Goal: Information Seeking & Learning: Learn about a topic

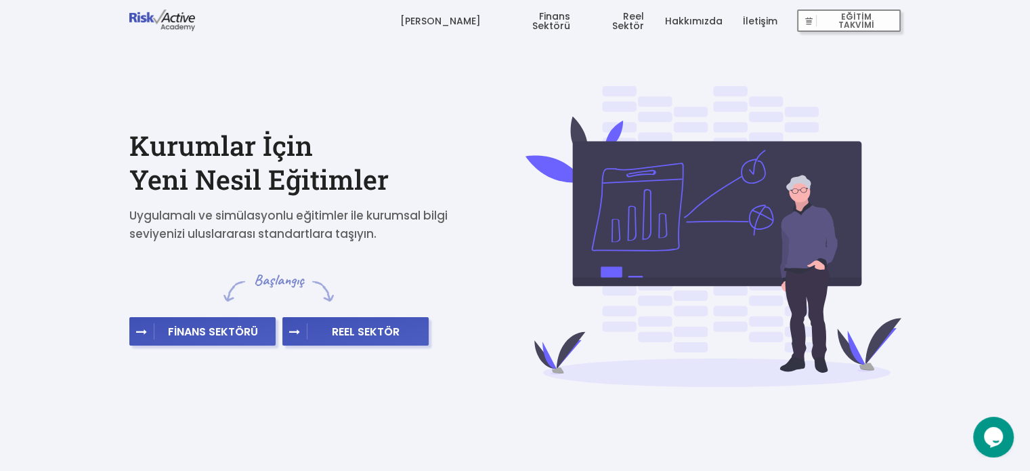
click at [472, 23] on link "[PERSON_NAME]" at bounding box center [439, 21] width 81 height 41
click at [710, 16] on link "Hakkımızda" at bounding box center [693, 21] width 58 height 41
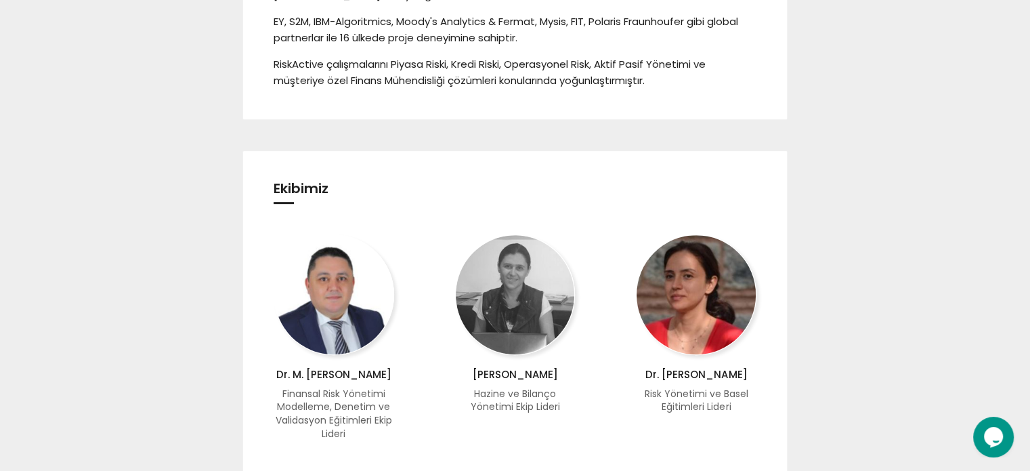
scroll to position [526, 0]
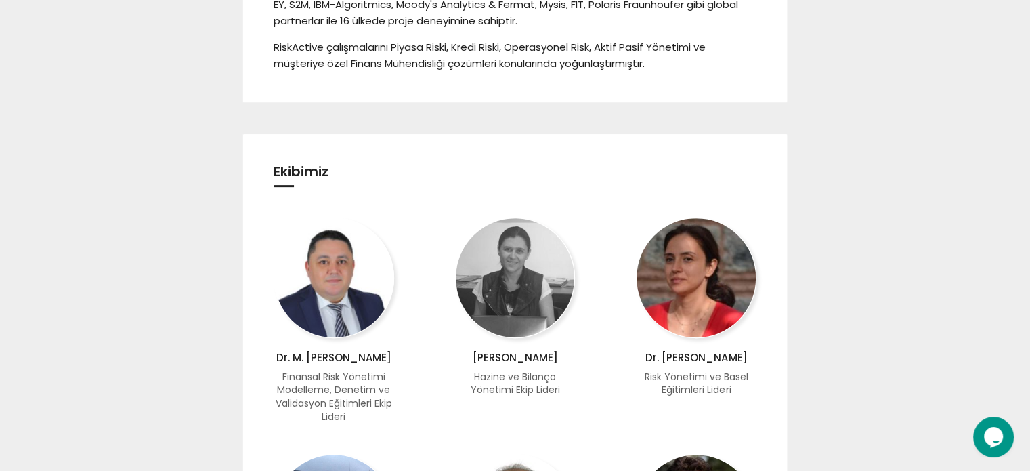
click at [1025, 250] on div "... Hikayemiz RiskActive, 2003 Yılından itibaren finans alanında danışmanlık, e…" at bounding box center [515, 227] width 1030 height 1507
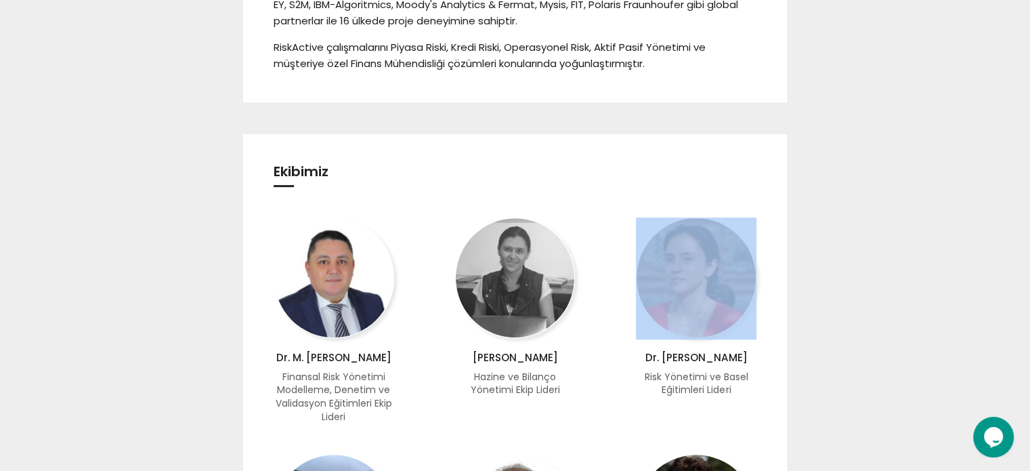
click at [1025, 250] on div "... Hikayemiz RiskActive, 2003 Yılından itibaren finans alanında danışmanlık, e…" at bounding box center [515, 227] width 1030 height 1507
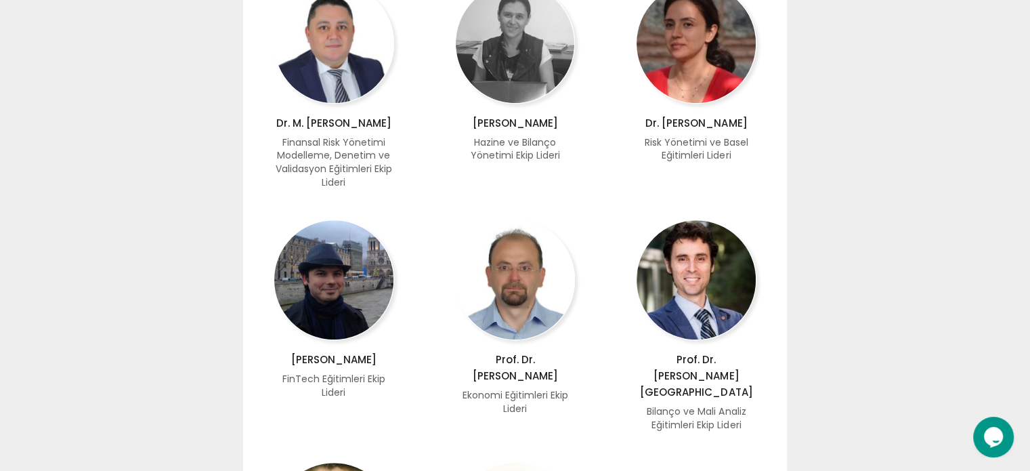
scroll to position [749, 0]
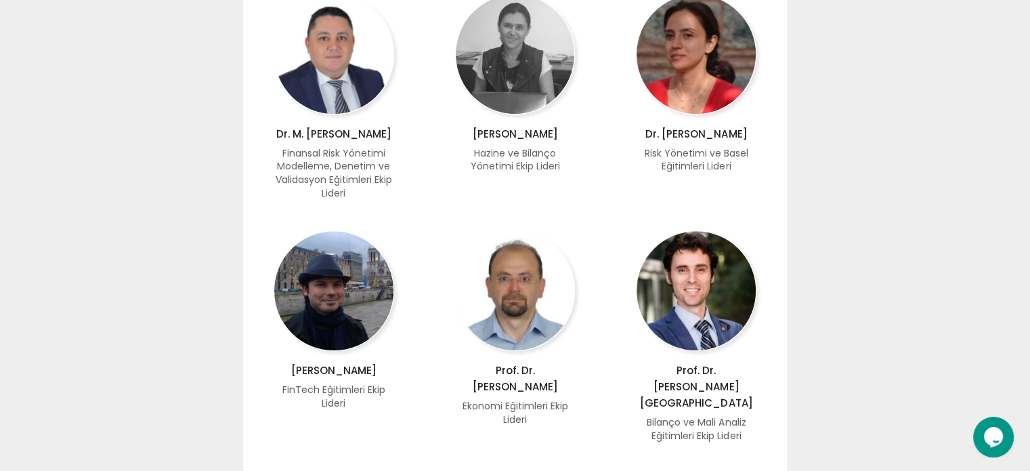
click at [1029, 286] on div "... Hikayemiz RiskActive, 2003 Yılından itibaren finans alanında danışmanlık, e…" at bounding box center [515, 4] width 1030 height 1507
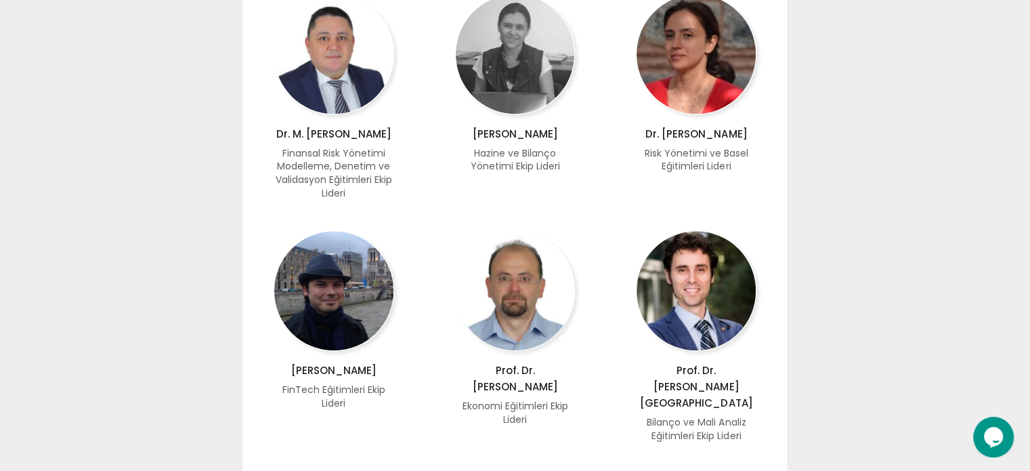
click at [1029, 286] on div "... Hikayemiz RiskActive, 2003 Yılından itibaren finans alanında danışmanlık, e…" at bounding box center [515, 4] width 1030 height 1507
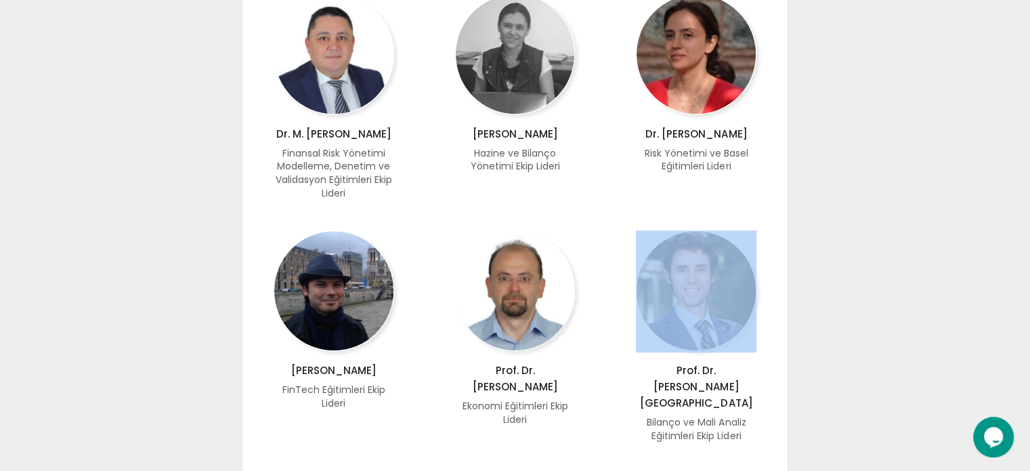
click at [1029, 286] on div "... Hikayemiz RiskActive, 2003 Yılından itibaren finans alanında danışmanlık, e…" at bounding box center [515, 4] width 1030 height 1507
drag, startPoint x: 1029, startPoint y: 286, endPoint x: 1034, endPoint y: 263, distance: 23.5
click at [1029, 263] on html "EĞİTİM TAKVİMİ [PERSON_NAME] Finans Sektörü Reel Sektör Hakkımızda İletişim EĞİ…" at bounding box center [515, 156] width 1030 height 1810
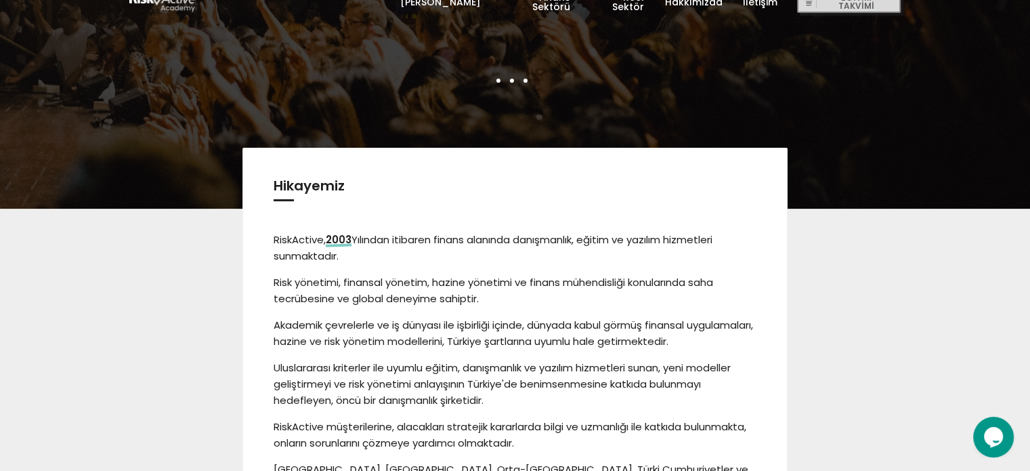
scroll to position [0, 0]
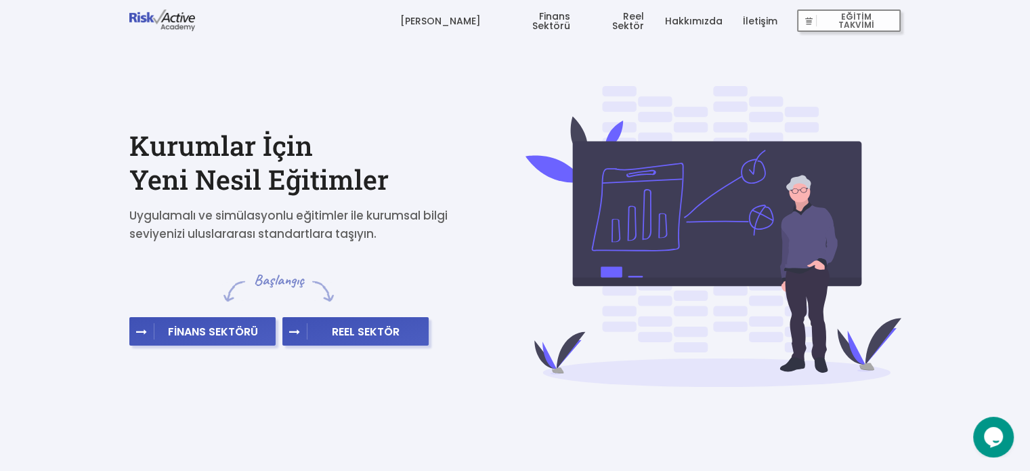
click at [634, 22] on link "Reel Sektör" at bounding box center [616, 21] width 53 height 41
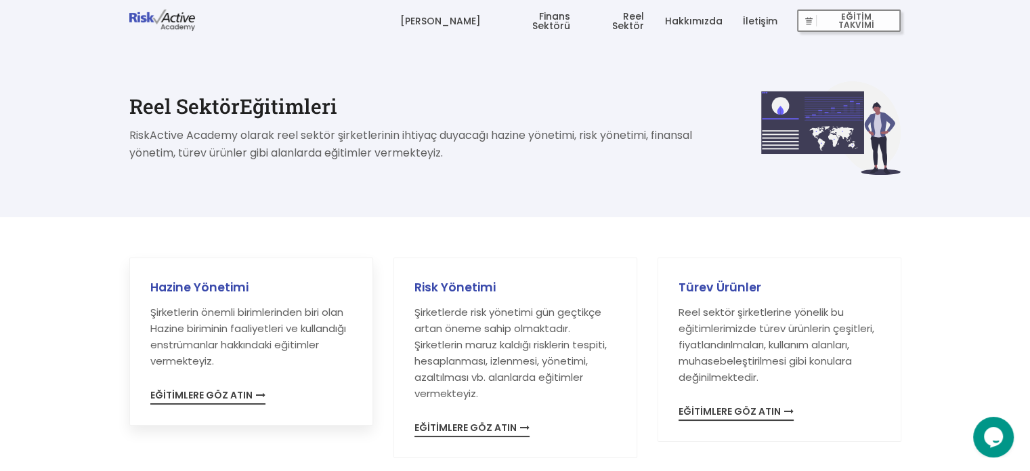
click at [197, 395] on span "EĞİTİMLERE GÖZ ATIN" at bounding box center [207, 397] width 115 height 14
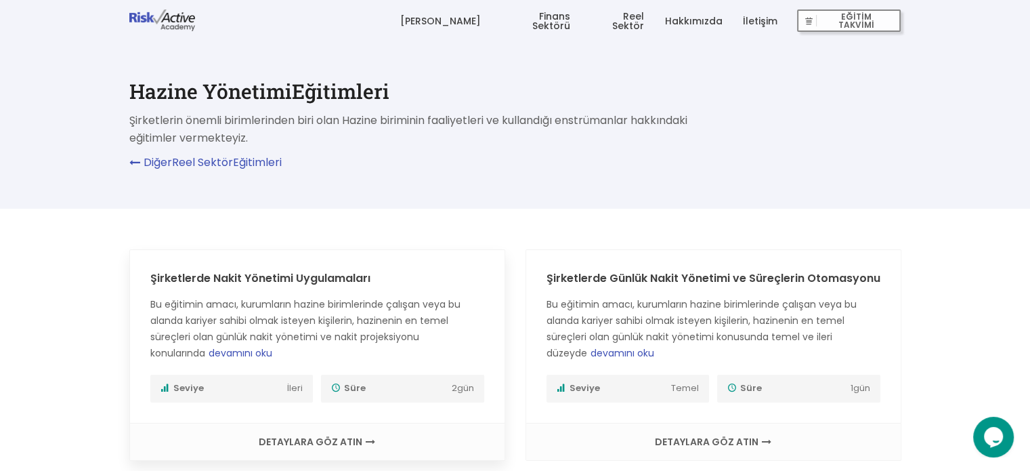
click at [238, 389] on span "Seviye" at bounding box center [222, 388] width 124 height 14
click at [762, 18] on link "İletişim" at bounding box center [759, 21] width 35 height 41
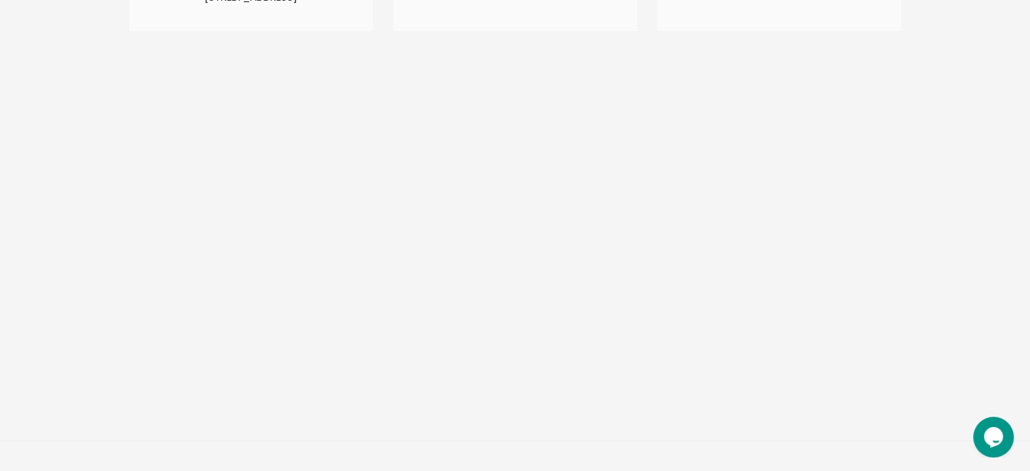
scroll to position [375, 0]
